Goal: Task Accomplishment & Management: Manage account settings

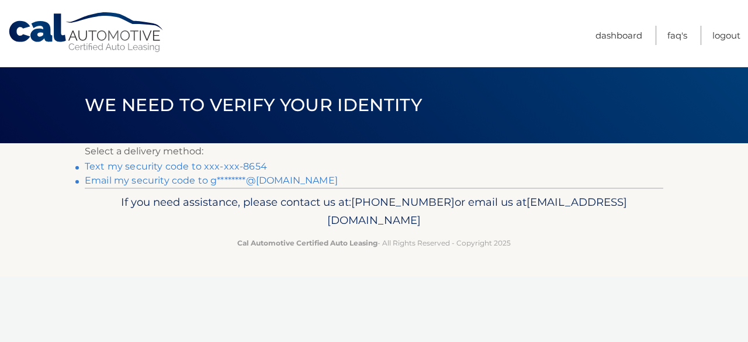
click at [221, 165] on link "Text my security code to xxx-xxx-8654" at bounding box center [176, 166] width 182 height 11
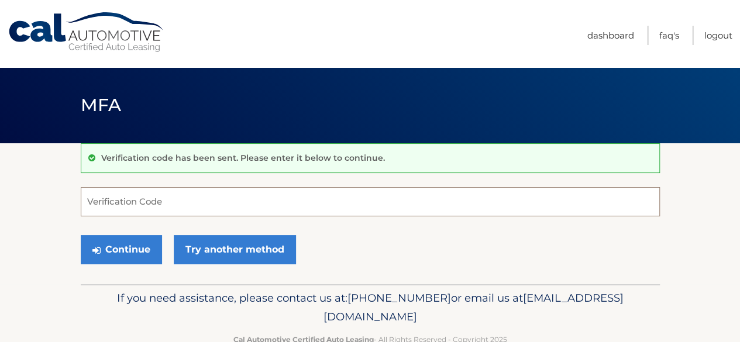
click at [198, 191] on input "Verification Code" at bounding box center [370, 201] width 579 height 29
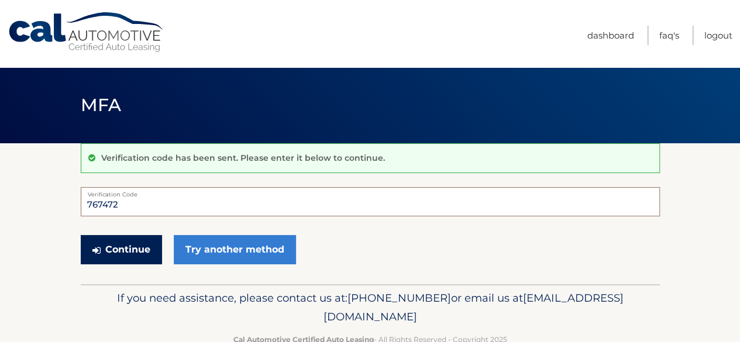
type input "767472"
click at [115, 251] on button "Continue" at bounding box center [121, 249] width 81 height 29
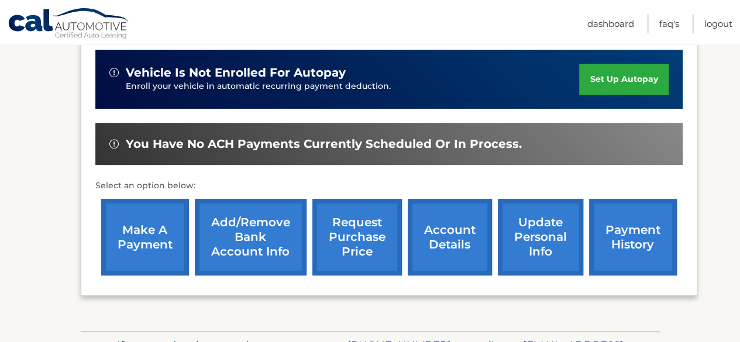
scroll to position [286, 0]
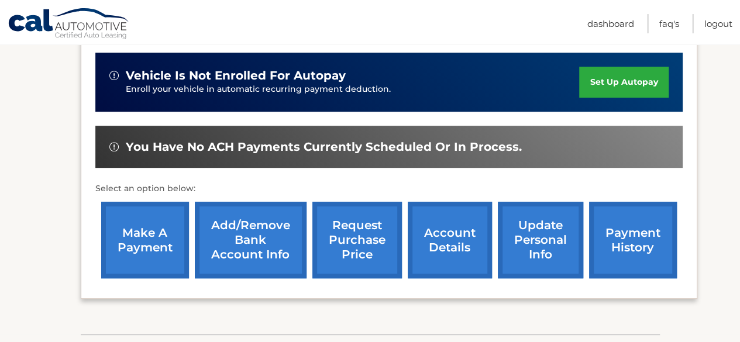
click at [140, 234] on link "make a payment" at bounding box center [145, 240] width 88 height 77
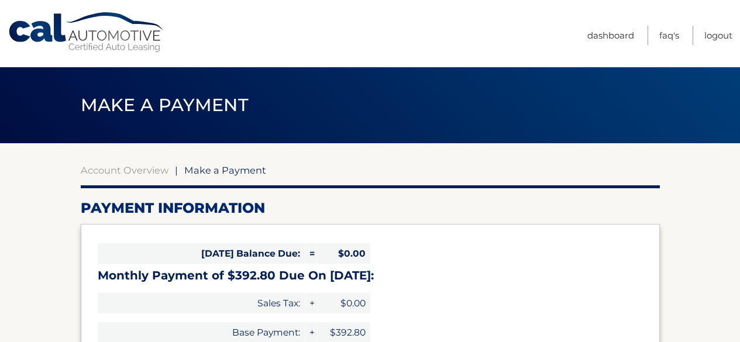
select select "OGM4NzZjNTgtYjg1Ny00NmZiLWJkMDctYzZlOGI2ODAzOTg2"
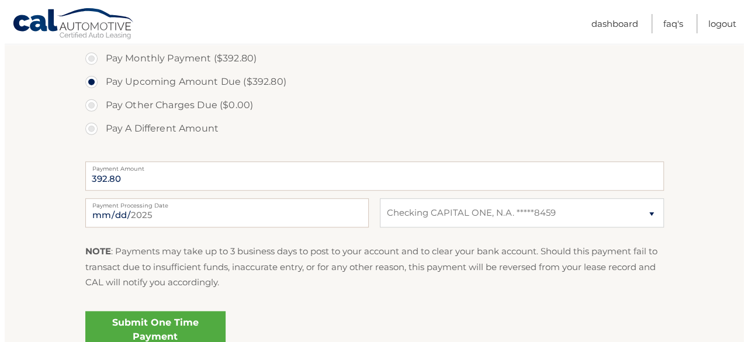
scroll to position [382, 0]
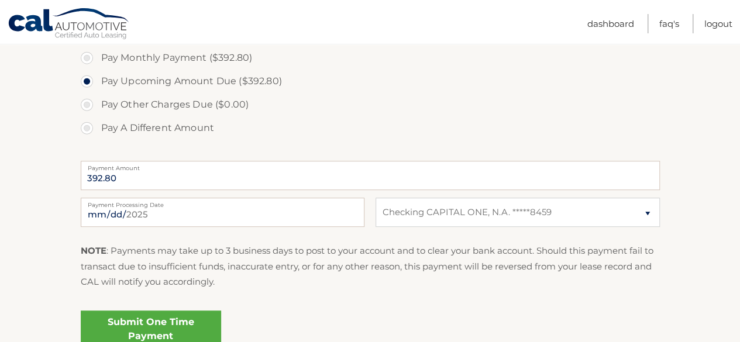
click at [149, 322] on link "Submit One Time Payment" at bounding box center [151, 328] width 140 height 37
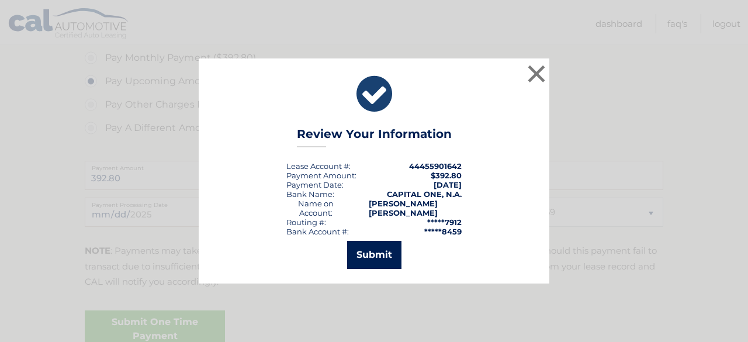
click at [376, 252] on button "Submit" at bounding box center [374, 255] width 54 height 28
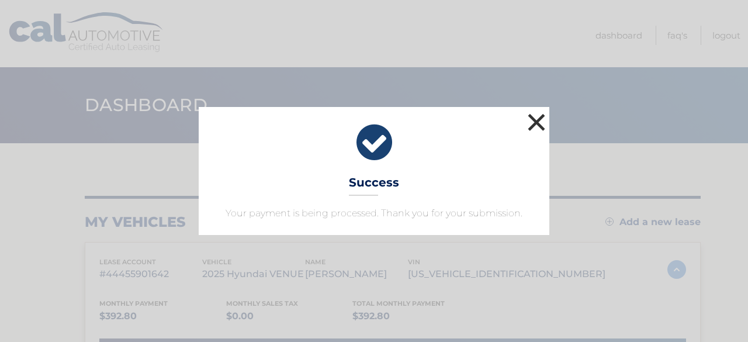
click at [537, 122] on button "×" at bounding box center [536, 121] width 23 height 23
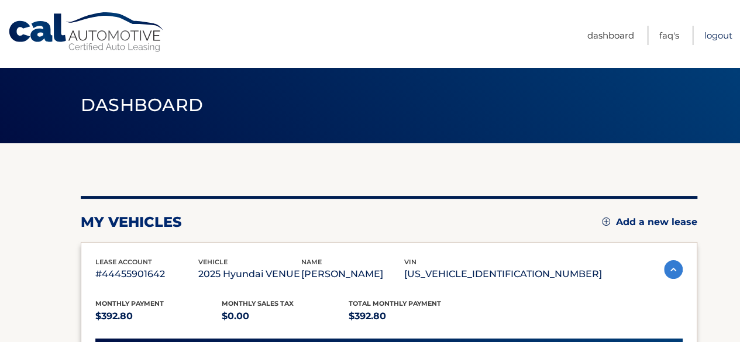
click at [716, 36] on link "Logout" at bounding box center [718, 35] width 28 height 19
